Goal: Communication & Community: Answer question/provide support

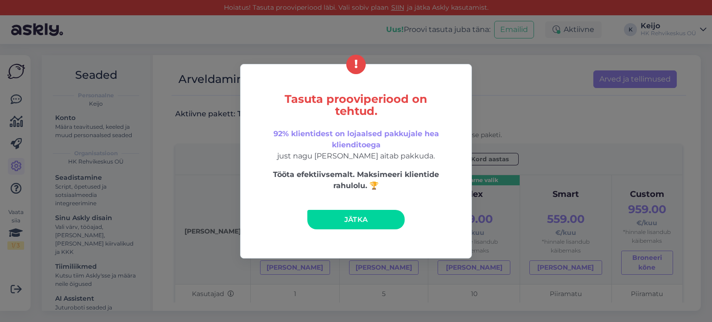
click at [384, 222] on link "Jätka" at bounding box center [356, 219] width 97 height 19
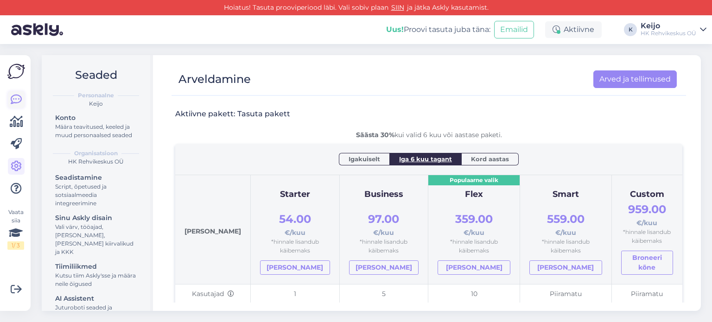
click at [17, 96] on icon at bounding box center [16, 99] width 11 height 11
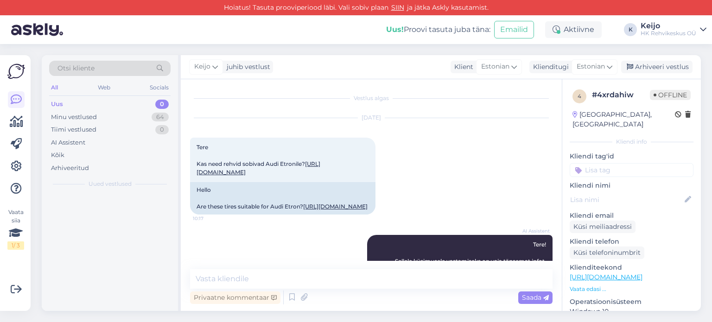
scroll to position [178, 0]
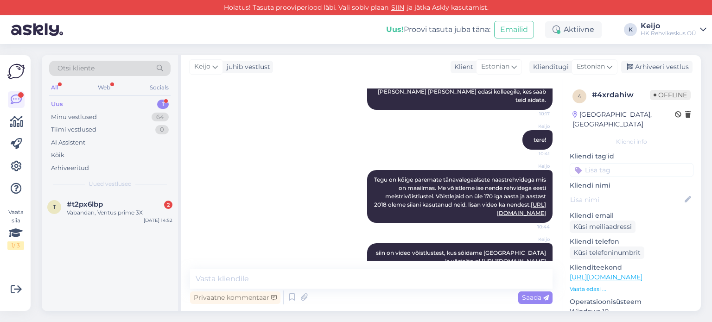
click at [156, 105] on div "Uus 1" at bounding box center [110, 104] width 122 height 13
click at [168, 213] on div "Vabandan, Ventus prime 3X" at bounding box center [120, 213] width 106 height 8
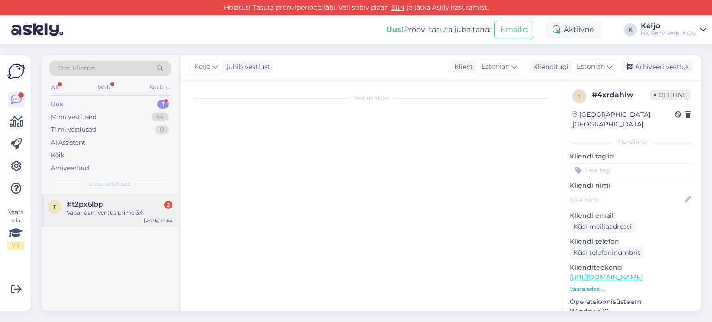
scroll to position [173, 0]
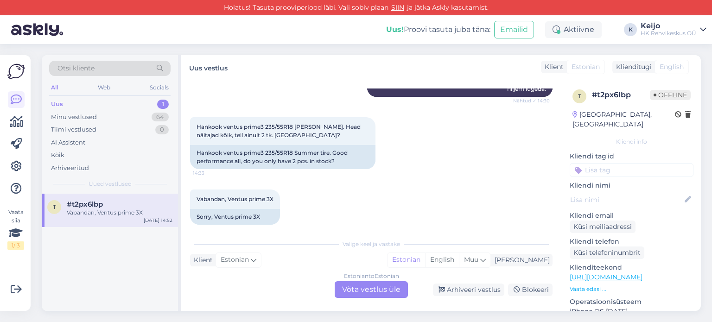
click at [369, 290] on div "Estonian to Estonian Võta vestlus üle" at bounding box center [371, 290] width 73 height 17
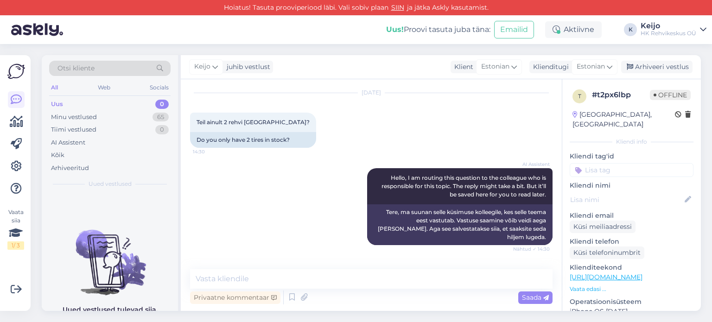
scroll to position [139, 0]
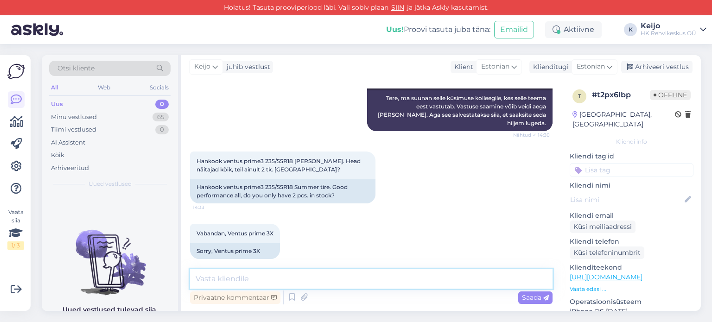
click at [311, 281] on textarea at bounding box center [371, 278] width 363 height 19
type textarea "tere!"
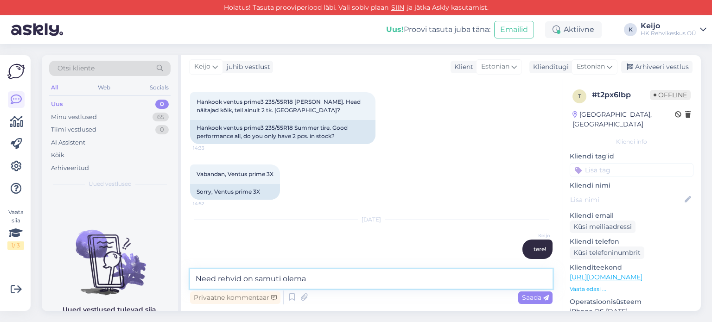
type textarea "Need rehvid on samuti olemas"
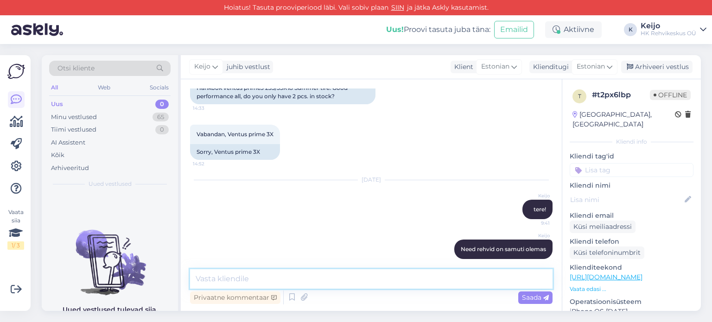
paste textarea "[URL][DOMAIN_NAME]"
type textarea "[URL][DOMAIN_NAME]"
click at [539, 297] on span "Saada" at bounding box center [535, 298] width 27 height 8
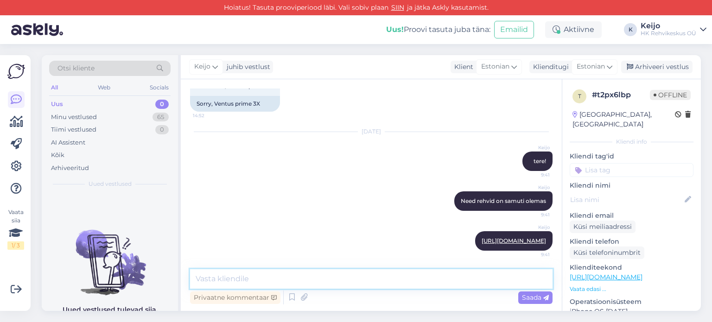
click at [502, 272] on textarea at bounding box center [371, 278] width 363 height 19
type textarea "saab tellida"
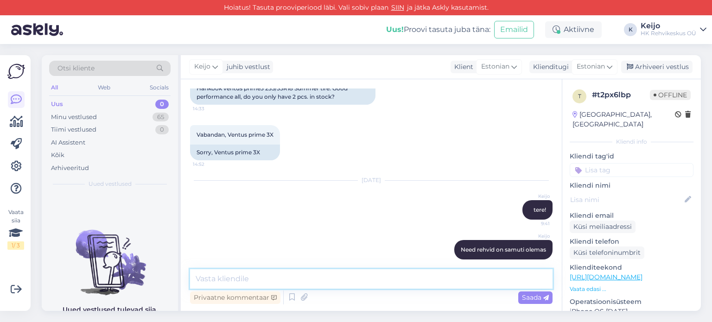
scroll to position [278, 0]
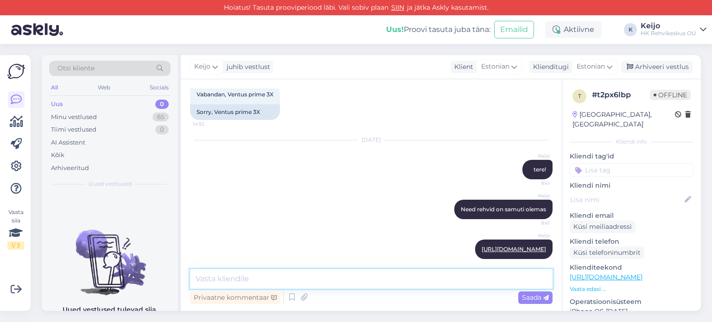
click at [352, 285] on textarea at bounding box center [371, 278] width 363 height 19
click at [483, 246] on link "[URL][DOMAIN_NAME]" at bounding box center [514, 249] width 64 height 7
click at [399, 279] on textarea "Kütusekulu A ja märghaardumine A ja müratase" at bounding box center [371, 278] width 363 height 19
type textarea "Kütusekulu A ja märghaardumine A ja müratase 68 db."
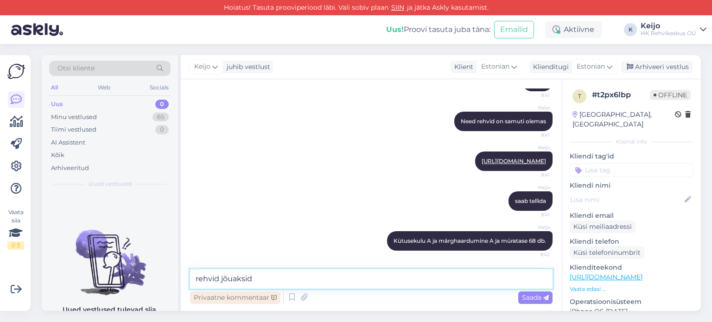
paste textarea "[DATE]"
type textarea "rehvid jõuaksid [DATE]"
click at [532, 299] on span "Saada" at bounding box center [535, 298] width 27 height 8
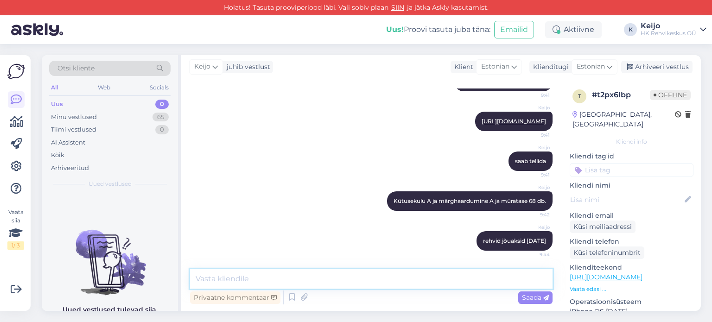
click at [485, 284] on textarea at bounding box center [371, 278] width 363 height 19
type textarea "tootjalaost"
click at [550, 294] on div "Saada" at bounding box center [536, 298] width 34 height 13
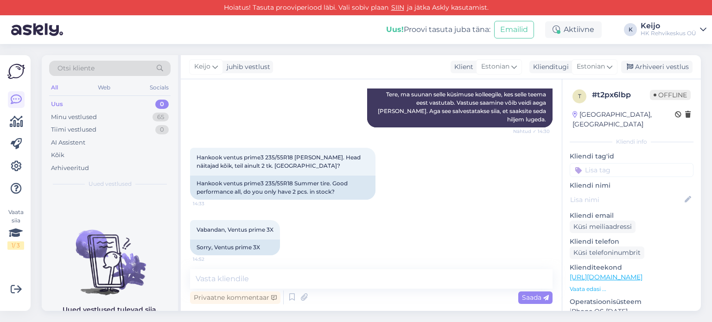
scroll to position [168, 0]
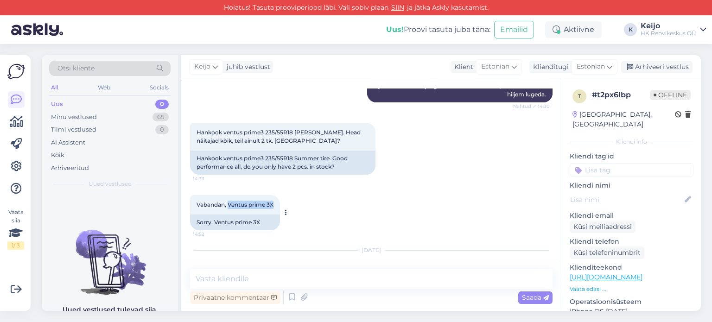
drag, startPoint x: 276, startPoint y: 196, endPoint x: 229, endPoint y: 198, distance: 46.9
click at [229, 198] on div "Vabandan, Ventus prime 3X 14:52" at bounding box center [235, 204] width 90 height 19
copy span "Ventus prime 3X"
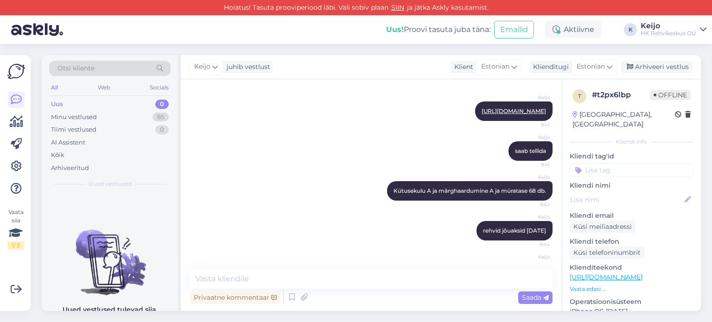
scroll to position [446, 0]
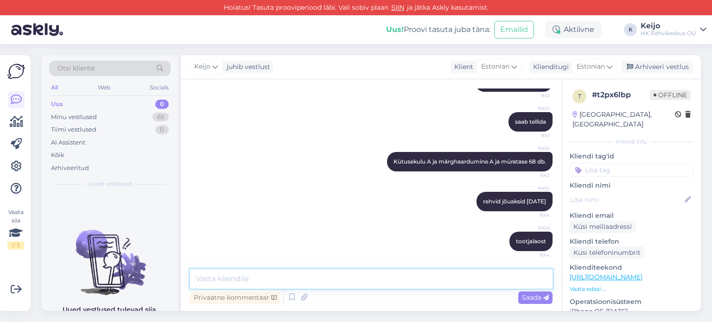
click at [282, 274] on textarea at bounding box center [371, 278] width 363 height 19
type textarea "ventus prime 3x on tõesti ainult 2tükki."
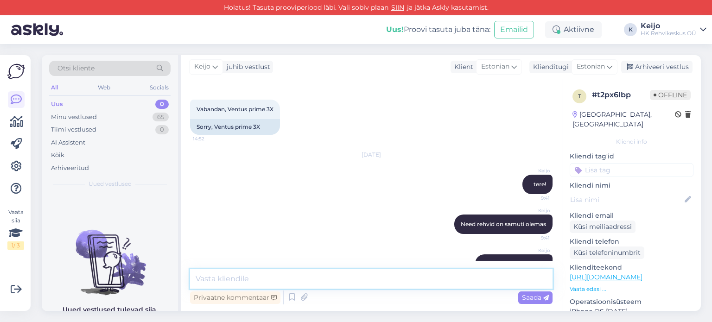
scroll to position [254, 0]
